Goal: Task Accomplishment & Management: Complete application form

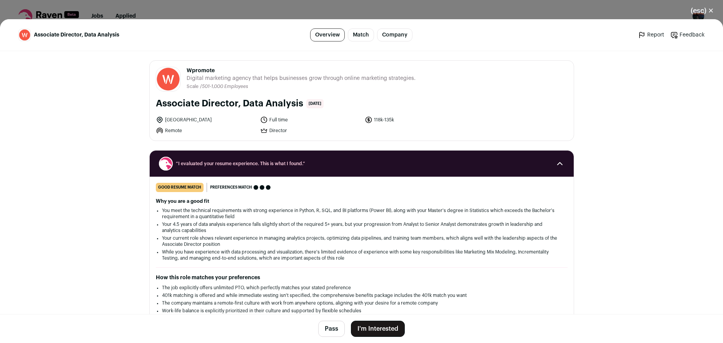
click at [377, 329] on button "I'm Interested" at bounding box center [378, 329] width 54 height 16
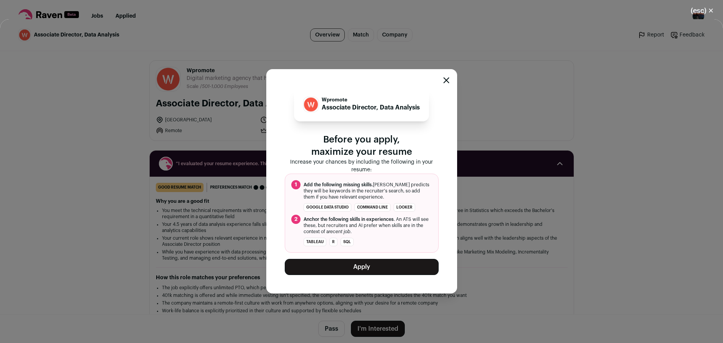
click at [380, 270] on button "Apply" at bounding box center [362, 267] width 154 height 16
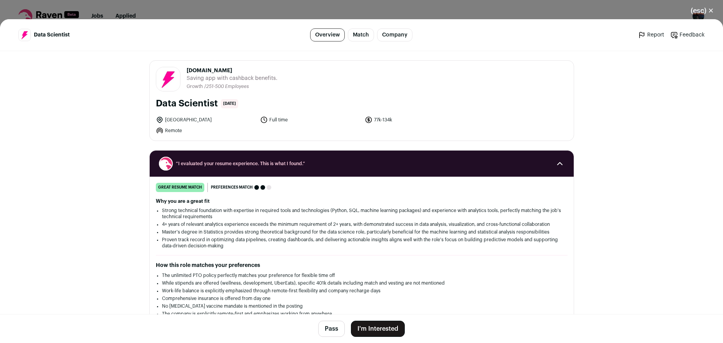
click at [379, 332] on button "I'm Interested" at bounding box center [378, 329] width 54 height 16
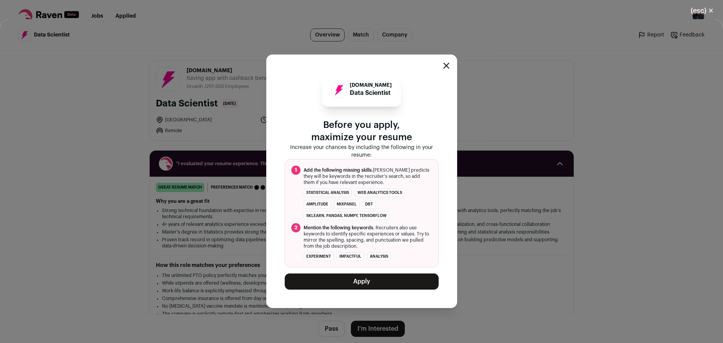
click at [399, 283] on button "Apply" at bounding box center [362, 282] width 154 height 16
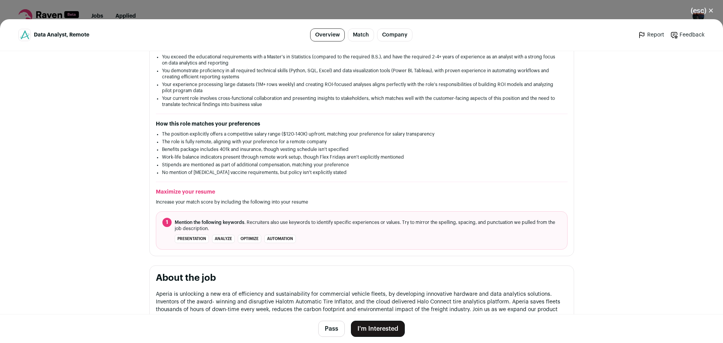
scroll to position [346, 0]
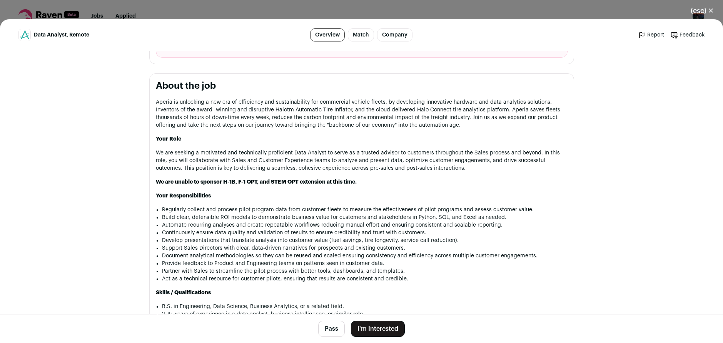
click at [382, 332] on button "I'm Interested" at bounding box center [378, 329] width 54 height 16
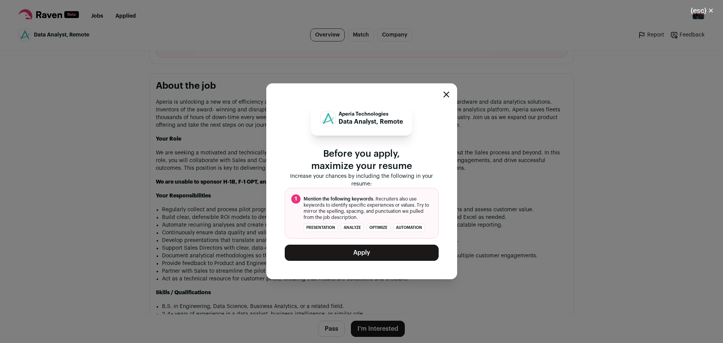
click at [371, 255] on button "Apply" at bounding box center [362, 253] width 154 height 16
